Goal: Find contact information: Find contact information

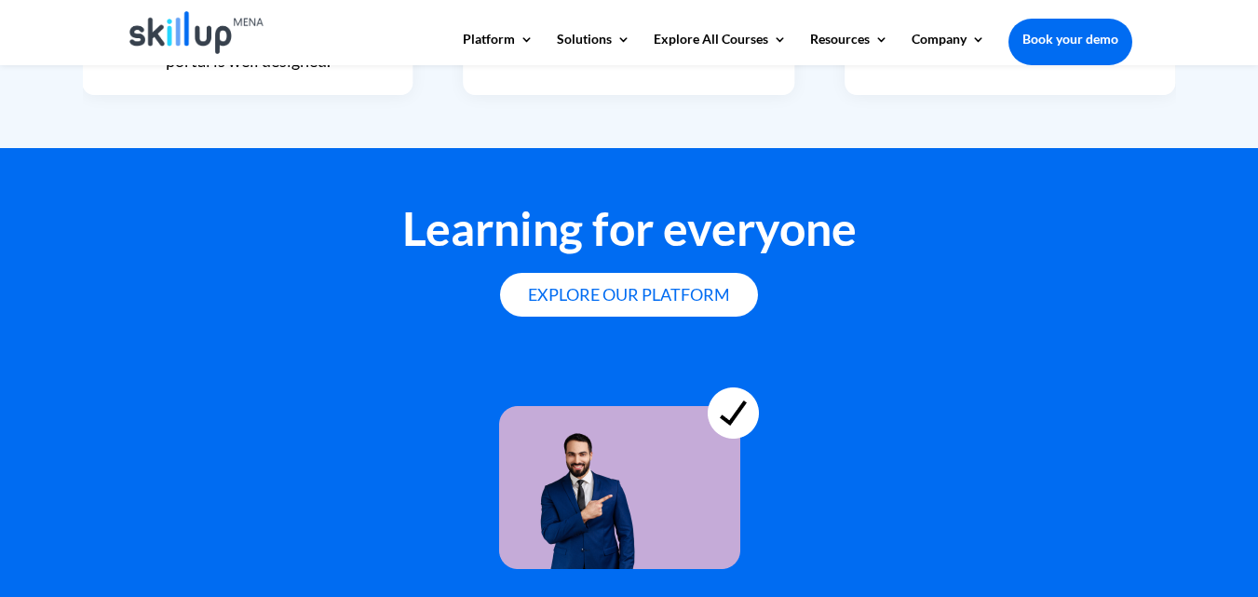
scroll to position [5282, 0]
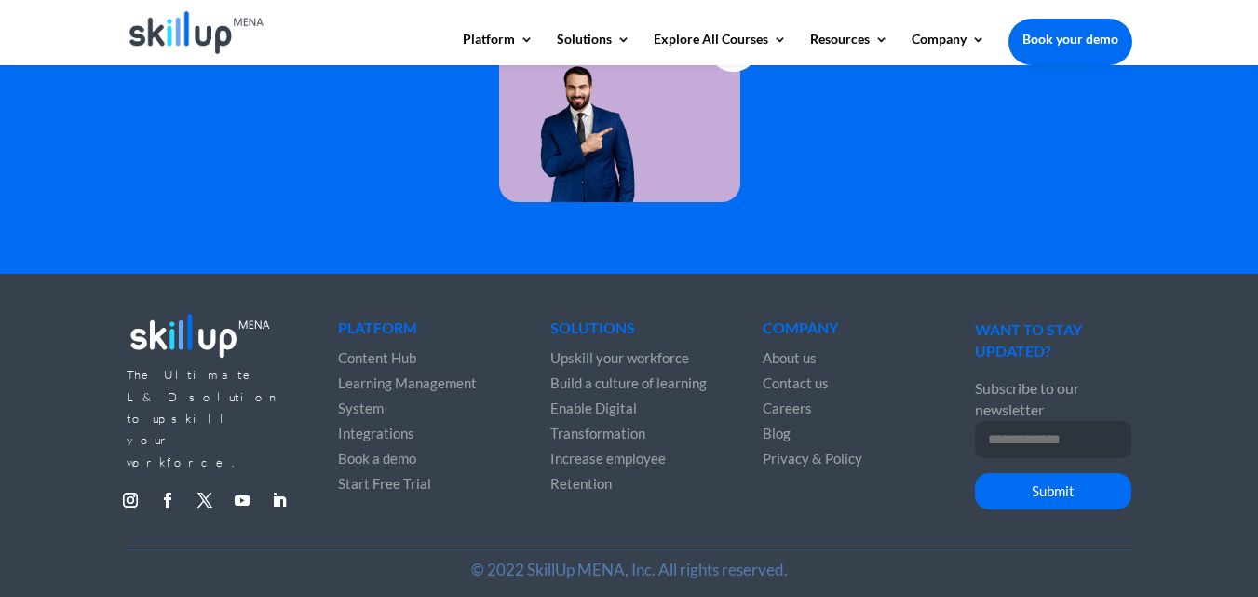
click at [812, 377] on span "Contact us" at bounding box center [795, 382] width 66 height 17
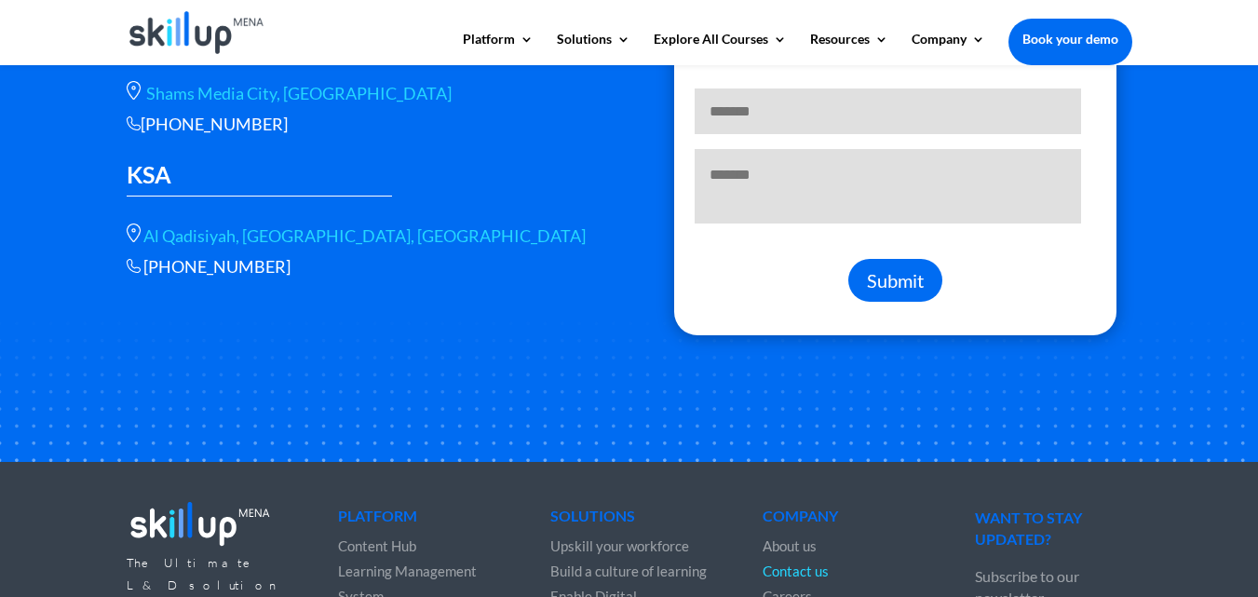
scroll to position [335, 0]
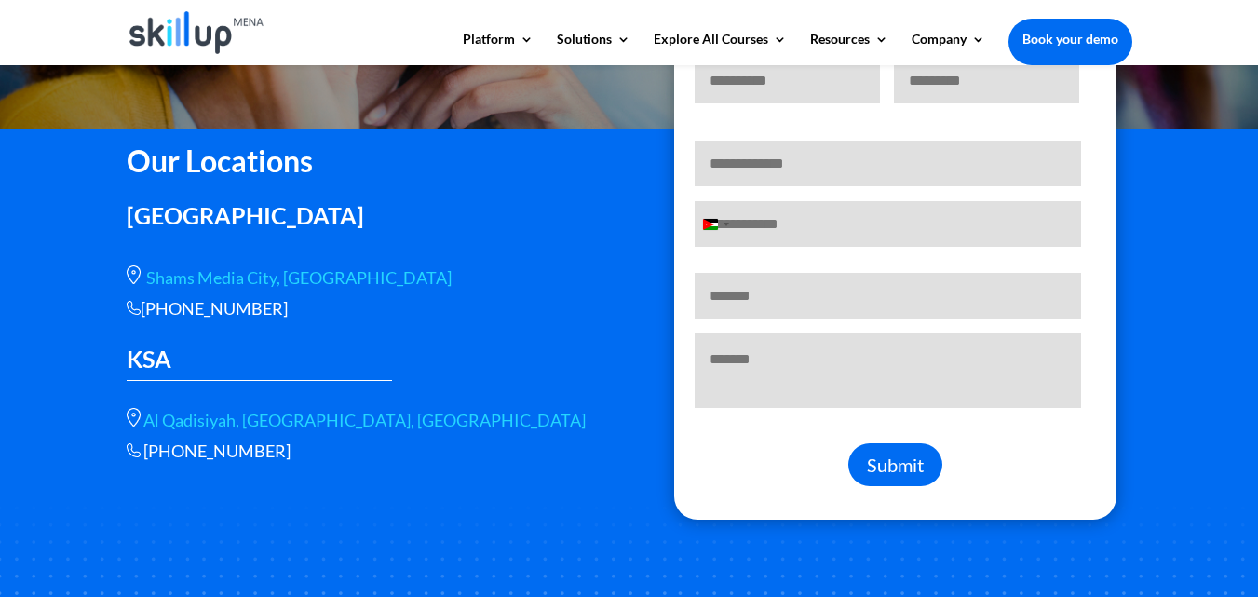
drag, startPoint x: 292, startPoint y: 309, endPoint x: 142, endPoint y: 307, distance: 149.9
click at [142, 307] on div "+966 115112089" at bounding box center [364, 308] width 475 height 21
copy div "+966 115112089"
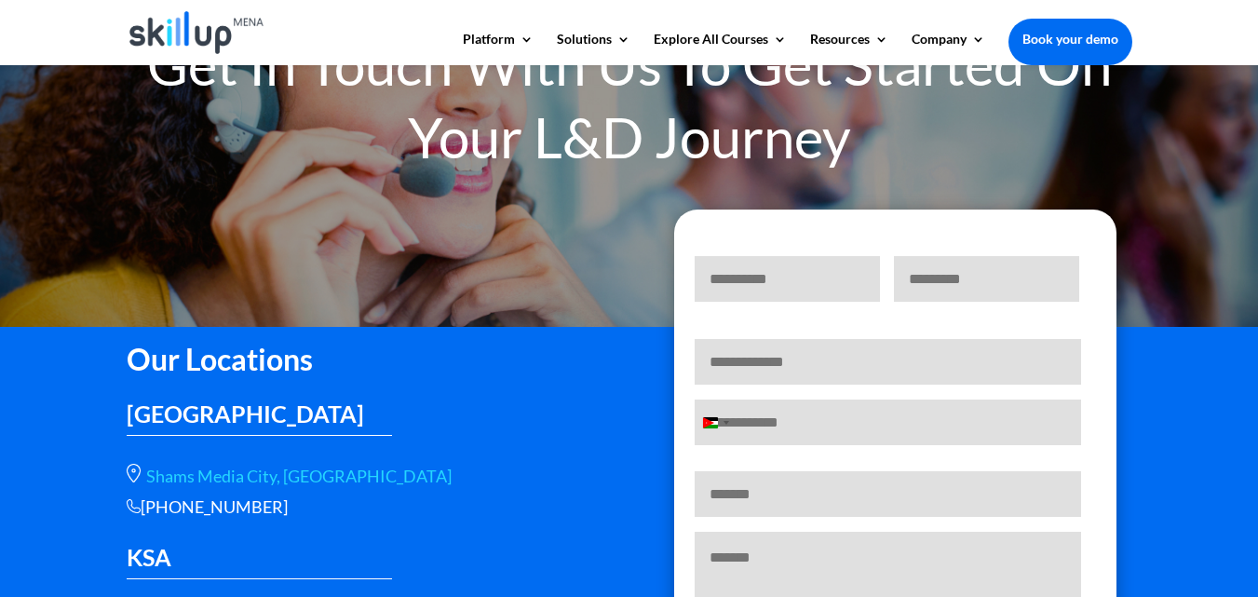
scroll to position [447, 0]
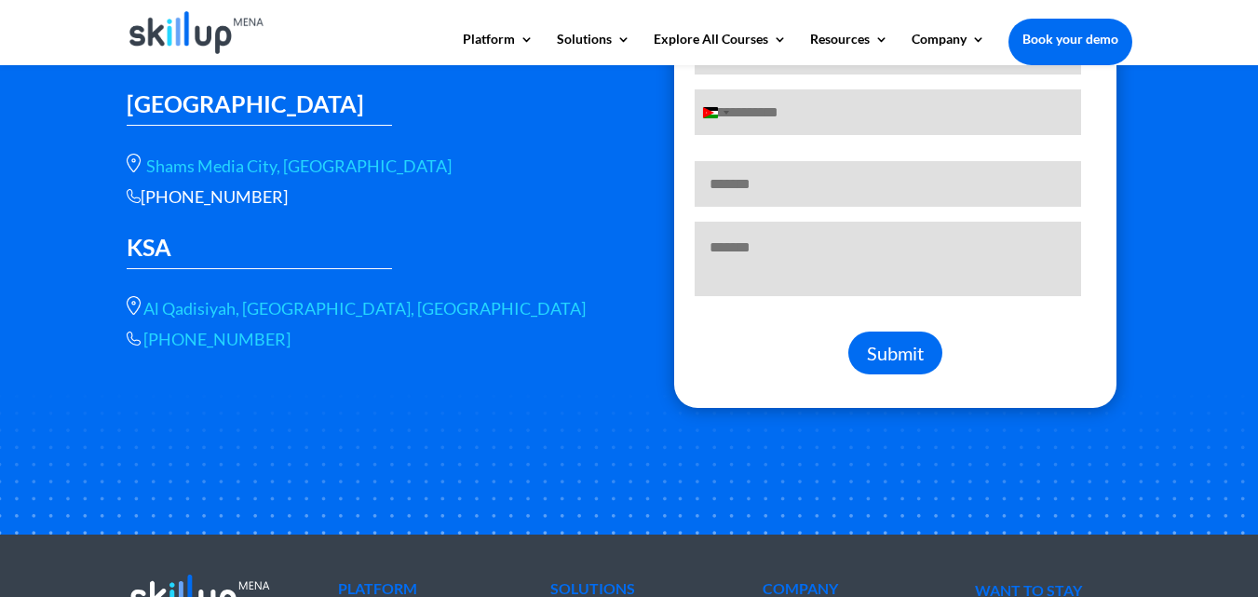
drag, startPoint x: 284, startPoint y: 346, endPoint x: 146, endPoint y: 338, distance: 138.0
click at [146, 338] on p "+966 56 566 9461" at bounding box center [364, 339] width 475 height 21
copy span "+966 56 566 9461"
